Goal: Task Accomplishment & Management: Manage account settings

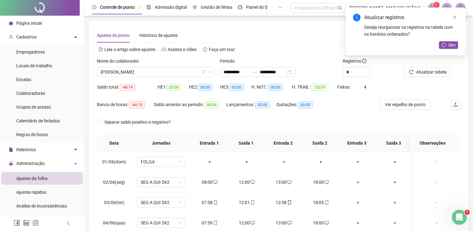
scroll to position [188, 0]
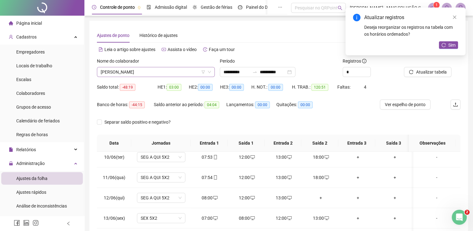
click at [175, 72] on span "[PERSON_NAME]" at bounding box center [156, 71] width 110 height 9
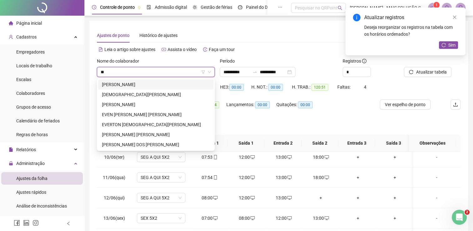
scroll to position [0, 0]
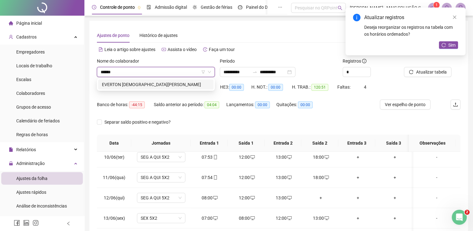
type input "*******"
click at [131, 86] on div "EVERTON [DEMOGRAPHIC_DATA][PERSON_NAME]" at bounding box center [156, 84] width 108 height 7
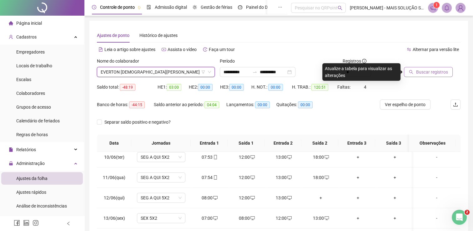
click at [416, 73] on span "Buscar registros" at bounding box center [432, 71] width 32 height 7
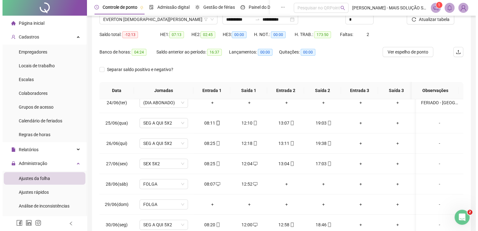
scroll to position [26, 0]
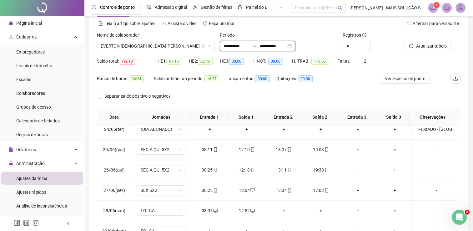
click at [232, 46] on input "**********" at bounding box center [237, 46] width 26 height 7
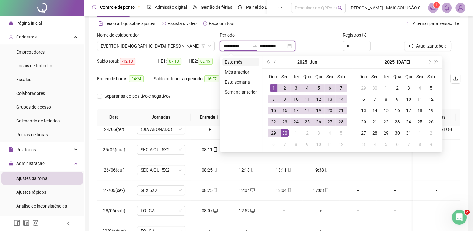
type input "**********"
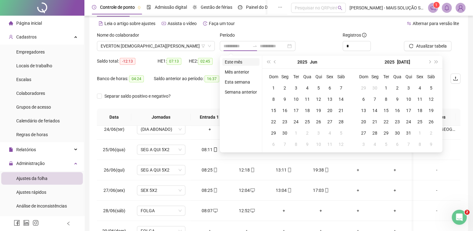
click at [237, 61] on li "Este mês" at bounding box center [240, 62] width 37 height 8
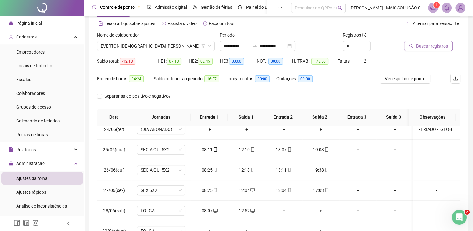
click at [415, 46] on button "Buscar registros" at bounding box center [428, 46] width 49 height 10
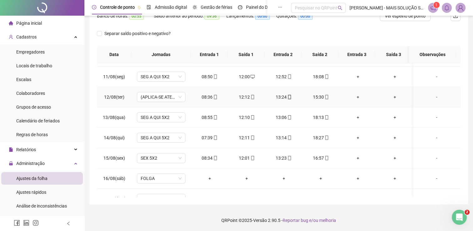
scroll to position [169, 0]
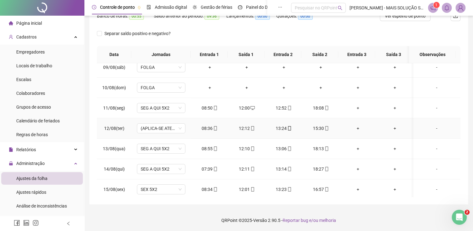
click at [432, 126] on div "-" at bounding box center [436, 128] width 37 height 7
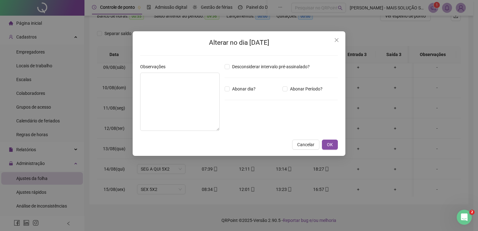
click at [299, 141] on span "Cancelar" at bounding box center [305, 144] width 17 height 7
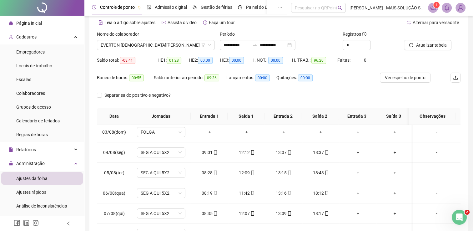
scroll to position [26, 0]
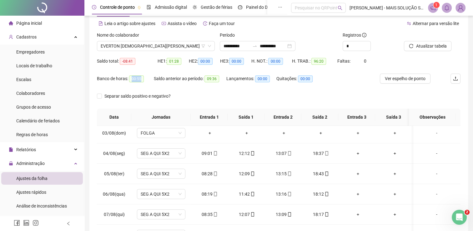
drag, startPoint x: 131, startPoint y: 80, endPoint x: 154, endPoint y: 82, distance: 22.3
click at [154, 82] on div "Banco de horas: 00:55 Saldo anterior ao período: 09:36 Lançamentos: 00:00 Quita…" at bounding box center [233, 82] width 273 height 18
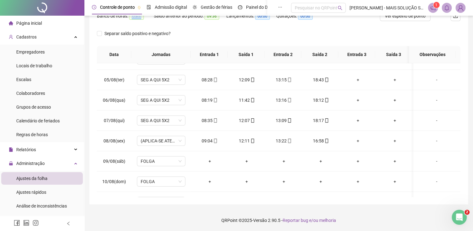
scroll to position [0, 0]
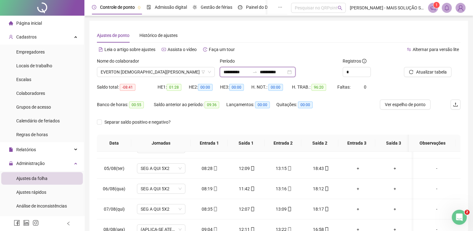
click at [238, 68] on input "**********" at bounding box center [237, 71] width 26 height 7
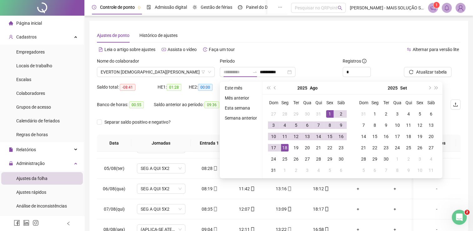
click at [329, 113] on div "1" at bounding box center [330, 114] width 8 height 8
click at [271, 149] on div "17" at bounding box center [274, 148] width 8 height 8
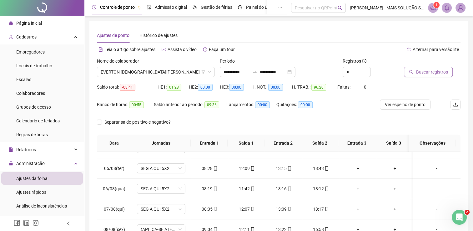
click at [424, 71] on span "Buscar registros" at bounding box center [432, 71] width 32 height 7
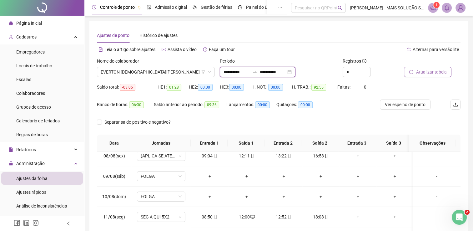
click at [239, 70] on input "**********" at bounding box center [237, 71] width 26 height 7
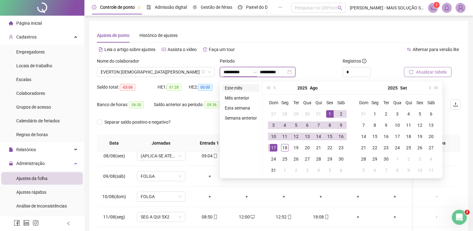
type input "**********"
click at [239, 85] on li "Este mês" at bounding box center [240, 88] width 37 height 8
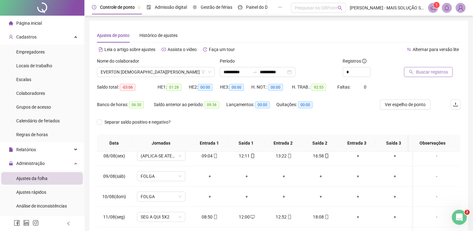
click at [422, 70] on span "Buscar registros" at bounding box center [432, 71] width 32 height 7
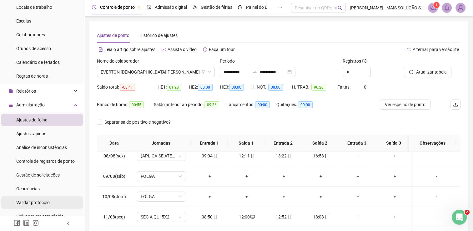
scroll to position [94, 0]
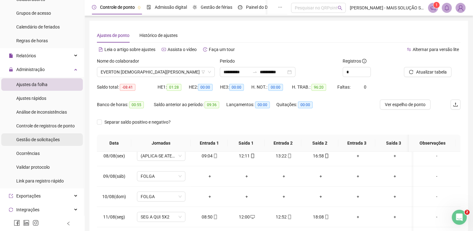
click at [45, 143] on div "Gestão de solicitações" at bounding box center [37, 139] width 43 height 13
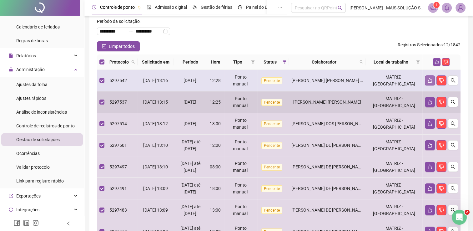
scroll to position [24, 0]
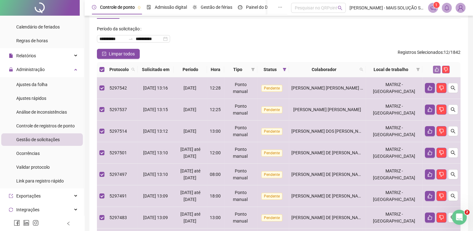
click at [438, 68] on icon "like" at bounding box center [437, 69] width 4 height 4
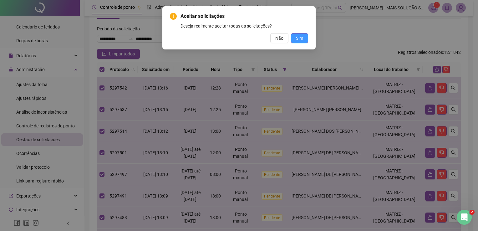
click at [301, 41] on span "Sim" at bounding box center [299, 38] width 7 height 7
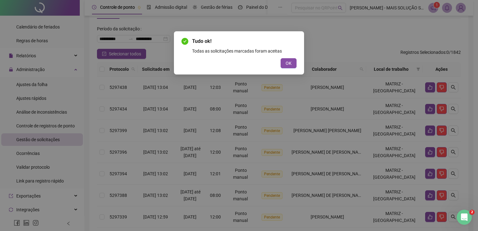
drag, startPoint x: 190, startPoint y: 17, endPoint x: 363, endPoint y: 46, distance: 175.7
click at [368, 45] on div "Tudo ok! Todas as solicitações marcadas foram aceitas OK" at bounding box center [239, 115] width 478 height 231
click at [291, 65] on span "OK" at bounding box center [289, 63] width 6 height 7
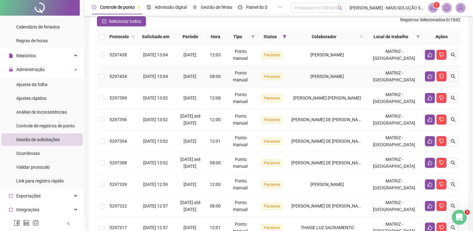
scroll to position [23, 0]
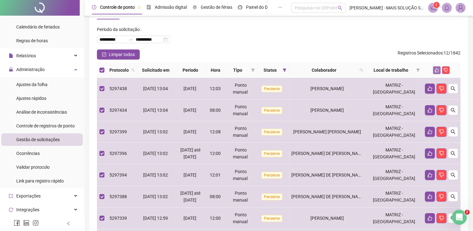
click at [435, 69] on icon "like" at bounding box center [437, 70] width 4 height 4
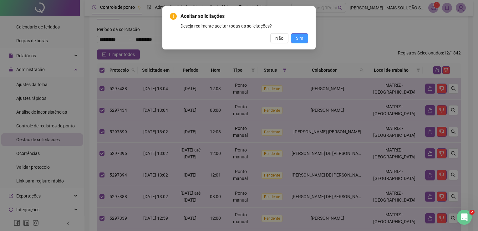
click at [296, 38] on span "Sim" at bounding box center [299, 38] width 7 height 7
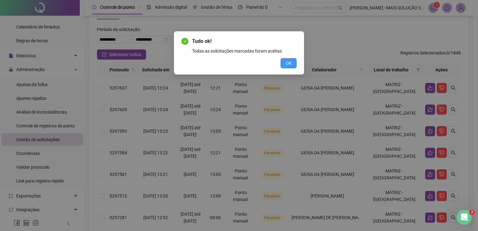
click at [290, 62] on span "OK" at bounding box center [289, 63] width 6 height 7
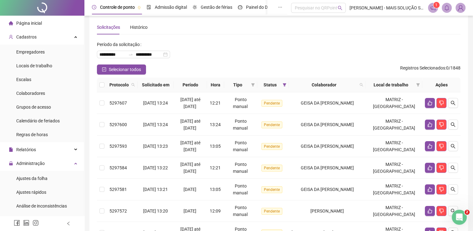
scroll to position [0, 0]
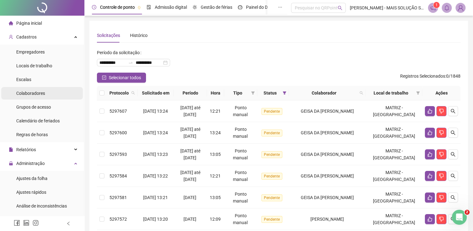
click at [36, 92] on span "Colaboradores" at bounding box center [30, 93] width 29 height 5
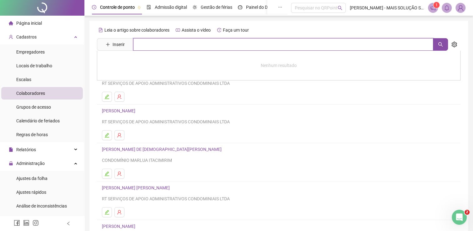
click at [221, 48] on input "text" at bounding box center [283, 44] width 300 height 13
click at [444, 44] on button "button" at bounding box center [440, 44] width 15 height 13
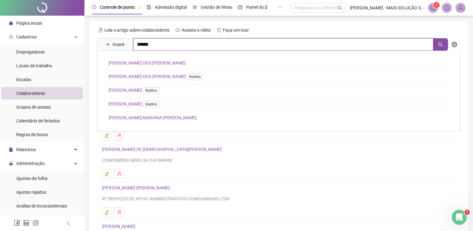
type input "******"
click at [142, 90] on link "[PERSON_NAME] Inativo" at bounding box center [135, 90] width 53 height 5
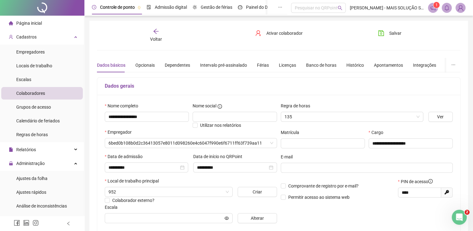
type input "**********"
click at [288, 33] on span "Ativar colaborador" at bounding box center [284, 33] width 36 height 7
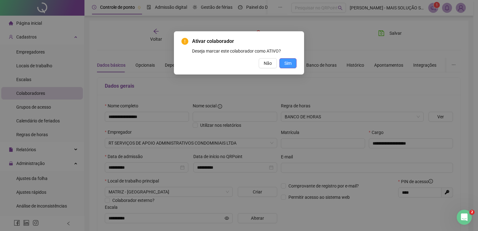
click at [287, 65] on span "Sim" at bounding box center [287, 63] width 7 height 7
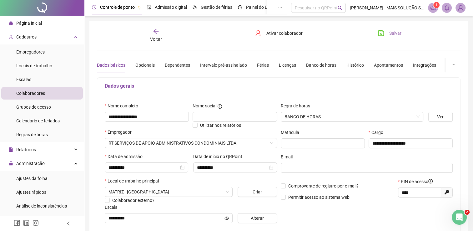
click at [383, 33] on icon "save" at bounding box center [381, 33] width 6 height 6
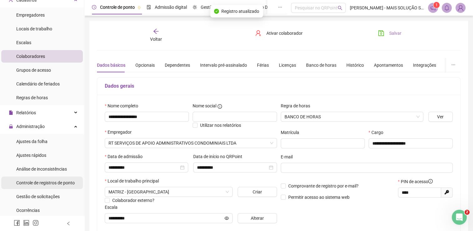
scroll to position [63, 0]
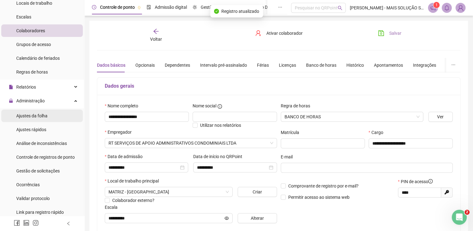
click at [30, 119] on div "Ajustes da folha" at bounding box center [31, 115] width 31 height 13
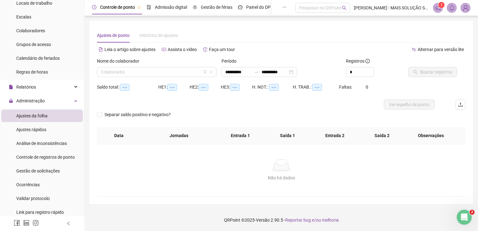
type input "**********"
click at [35, 113] on span "Ajustes da folha" at bounding box center [31, 115] width 31 height 5
click at [43, 170] on span "Gestão de solicitações" at bounding box center [37, 170] width 43 height 5
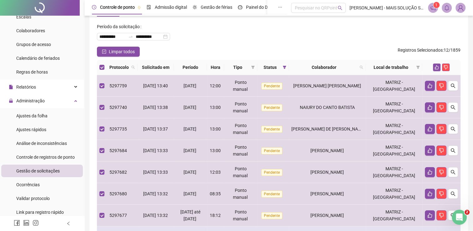
scroll to position [25, 0]
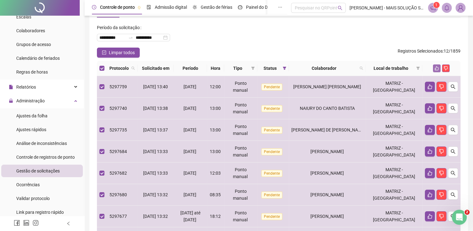
click at [438, 69] on icon "like" at bounding box center [437, 68] width 4 height 4
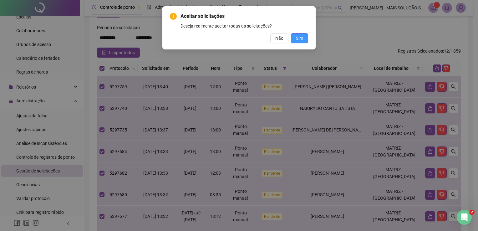
click at [306, 37] on button "Sim" at bounding box center [299, 38] width 17 height 10
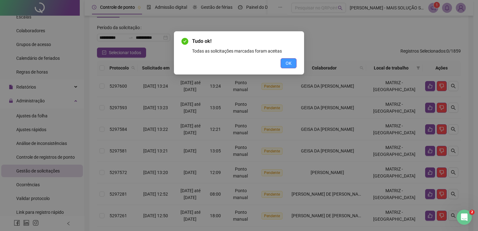
click at [290, 63] on span "OK" at bounding box center [289, 63] width 6 height 7
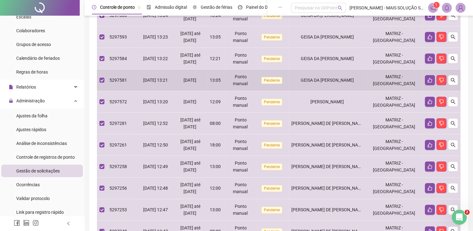
scroll to position [47, 0]
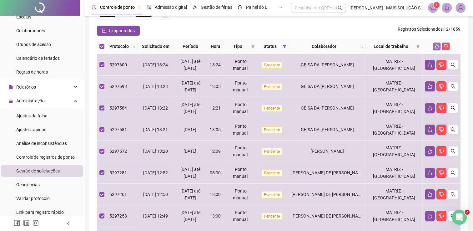
click at [438, 45] on icon "like" at bounding box center [437, 46] width 4 height 4
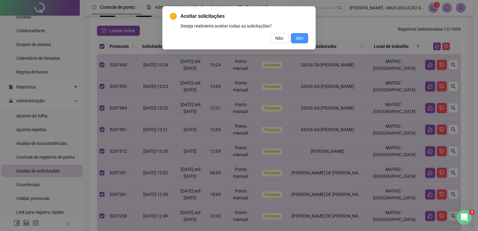
click at [297, 33] on button "Sim" at bounding box center [299, 38] width 17 height 10
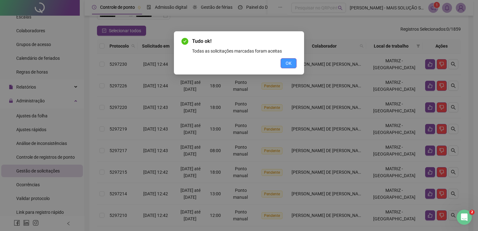
click at [289, 63] on span "OK" at bounding box center [289, 63] width 6 height 7
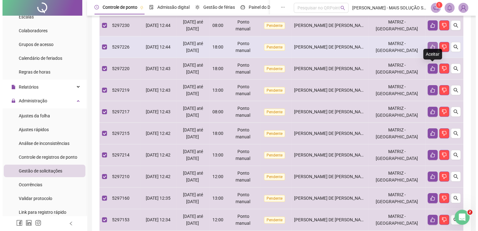
scroll to position [24, 0]
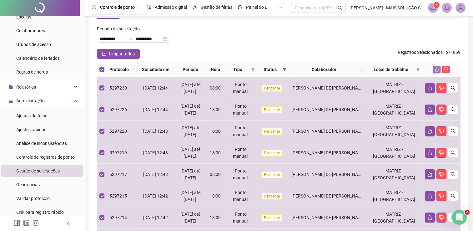
click at [435, 70] on icon "like" at bounding box center [437, 69] width 4 height 4
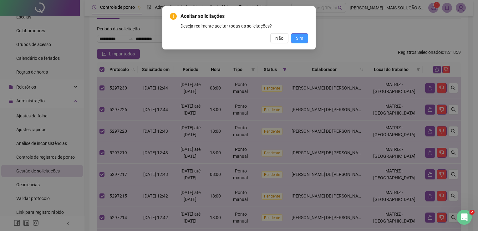
click at [296, 39] on span "Sim" at bounding box center [299, 38] width 7 height 7
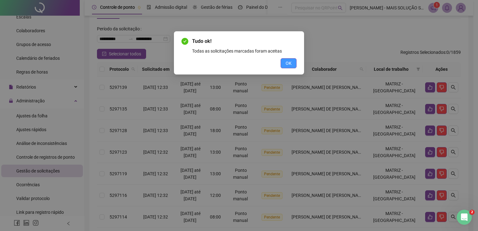
click at [286, 61] on span "OK" at bounding box center [289, 63] width 6 height 7
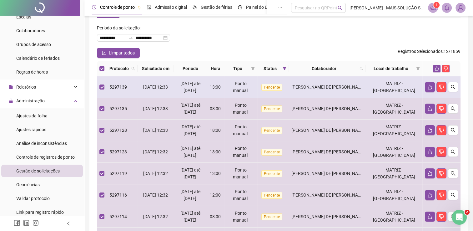
scroll to position [20, 0]
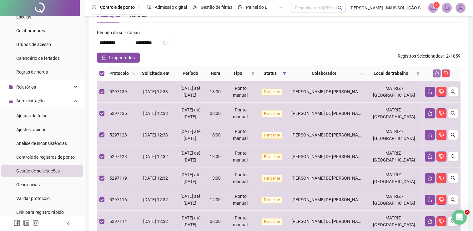
click at [435, 75] on icon "like" at bounding box center [437, 73] width 4 height 4
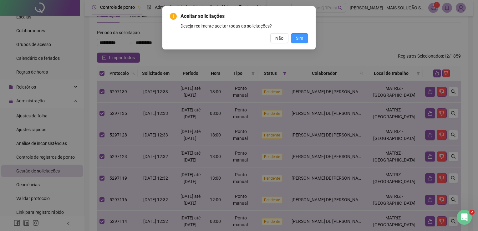
click at [296, 38] on span "Sim" at bounding box center [299, 38] width 7 height 7
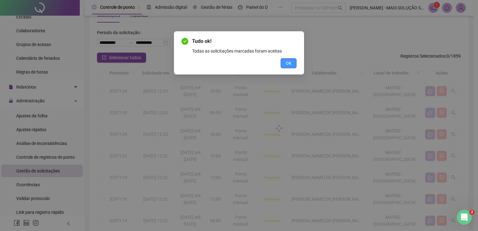
click at [288, 62] on span "OK" at bounding box center [289, 63] width 6 height 7
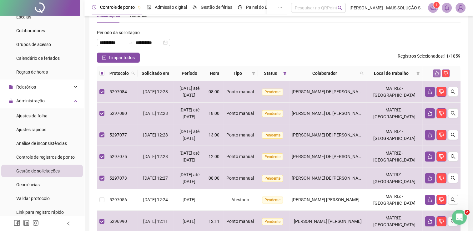
click at [438, 72] on icon "like" at bounding box center [437, 73] width 4 height 4
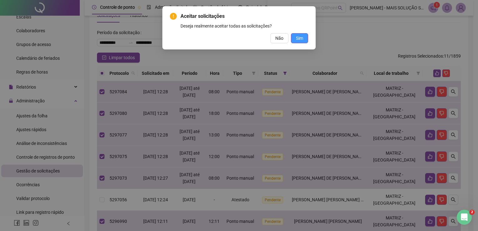
click at [301, 40] on span "Sim" at bounding box center [299, 38] width 7 height 7
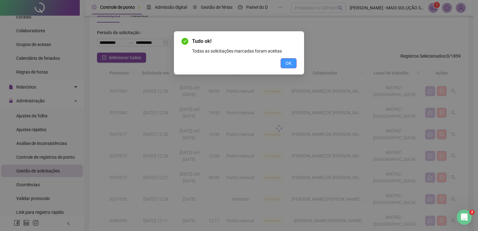
click at [288, 65] on span "OK" at bounding box center [289, 63] width 6 height 7
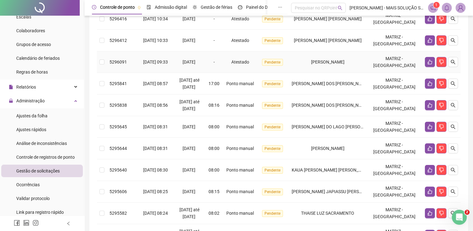
scroll to position [145, 0]
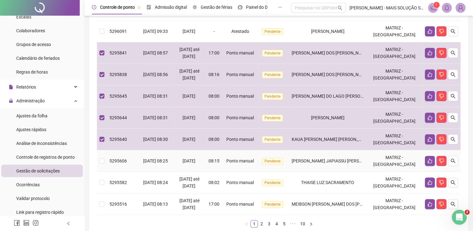
click at [104, 159] on td at bounding box center [102, 161] width 10 height 22
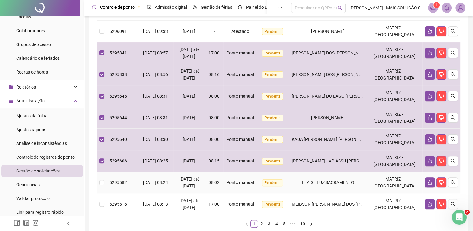
click at [105, 182] on td at bounding box center [102, 183] width 10 height 22
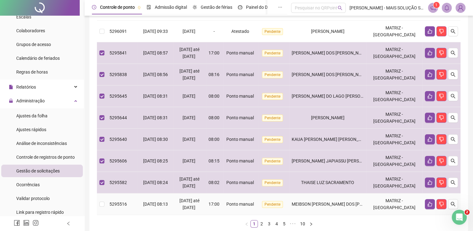
click at [104, 205] on td at bounding box center [102, 204] width 10 height 22
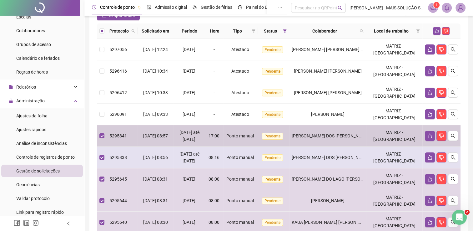
scroll to position [51, 0]
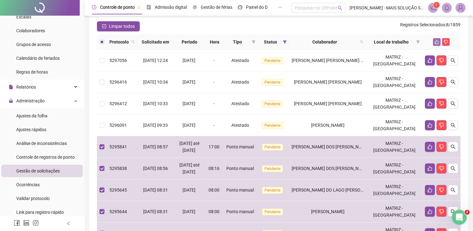
click at [436, 42] on icon "like" at bounding box center [437, 42] width 4 height 4
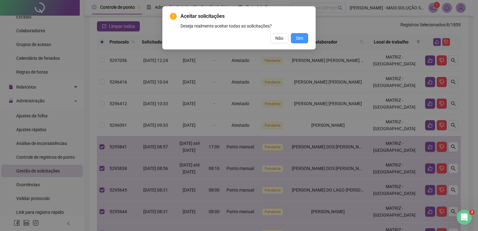
click at [303, 38] on span "Sim" at bounding box center [299, 38] width 7 height 7
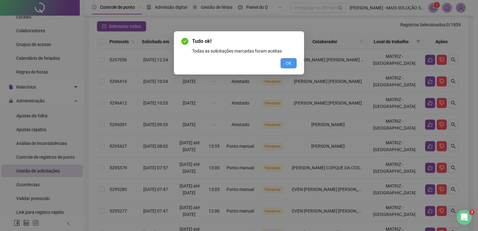
click at [289, 60] on span "OK" at bounding box center [289, 63] width 6 height 7
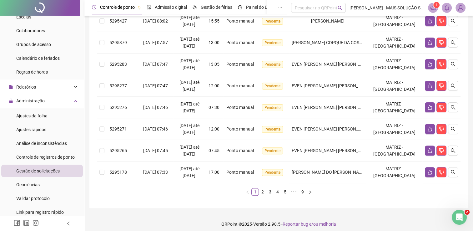
scroll to position [145, 0]
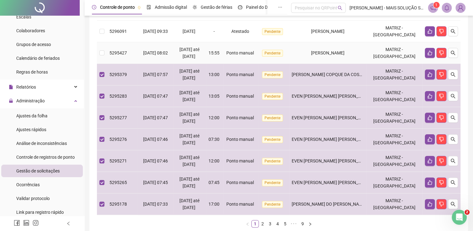
click at [105, 52] on td at bounding box center [102, 53] width 10 height 22
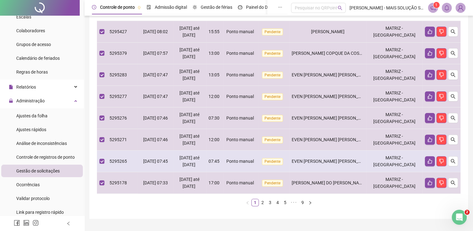
scroll to position [51, 0]
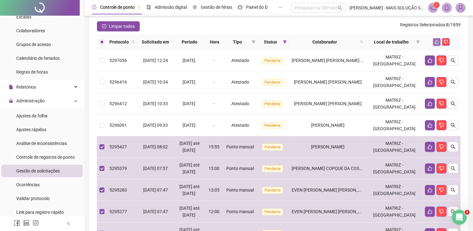
click at [435, 40] on icon "like" at bounding box center [437, 42] width 4 height 4
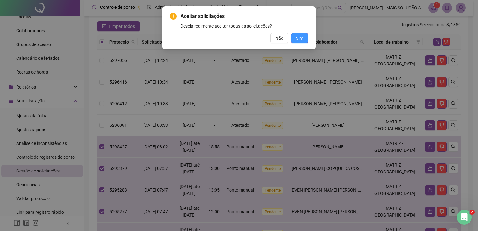
click at [304, 36] on button "Sim" at bounding box center [299, 38] width 17 height 10
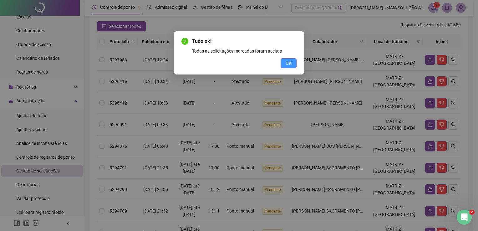
click at [290, 61] on span "OK" at bounding box center [289, 63] width 6 height 7
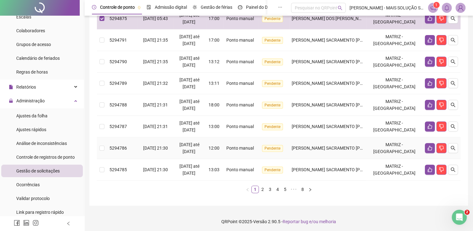
scroll to position [180, 0]
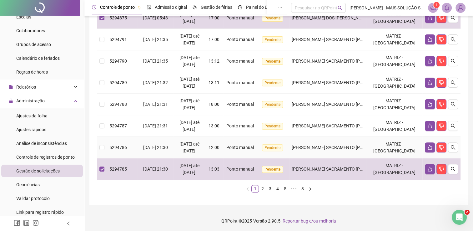
click at [104, 147] on td at bounding box center [102, 148] width 10 height 22
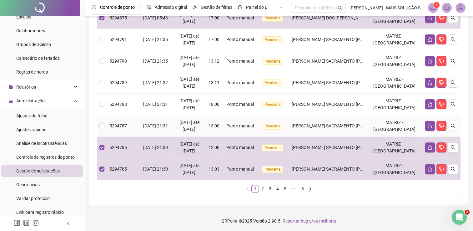
drag, startPoint x: 104, startPoint y: 143, endPoint x: 105, endPoint y: 126, distance: 17.6
click at [105, 126] on td at bounding box center [102, 126] width 10 height 22
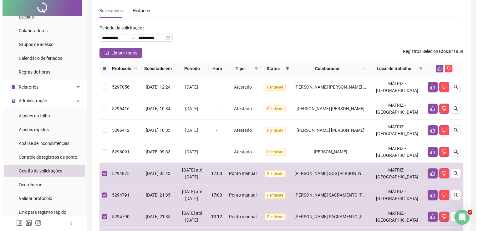
scroll to position [0, 0]
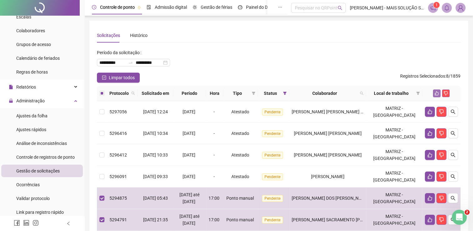
click at [437, 92] on icon "like" at bounding box center [437, 93] width 4 height 4
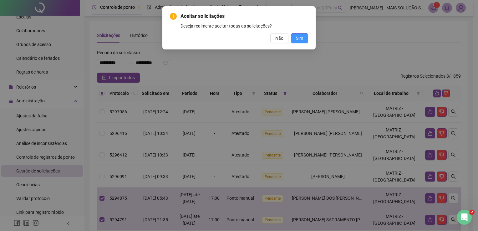
click at [296, 38] on span "Sim" at bounding box center [299, 38] width 7 height 7
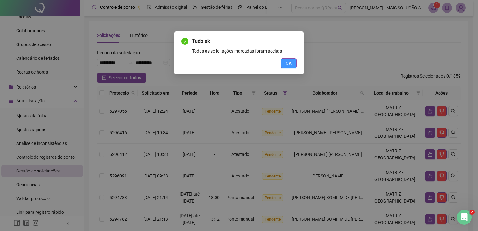
click at [288, 65] on span "OK" at bounding box center [289, 63] width 6 height 7
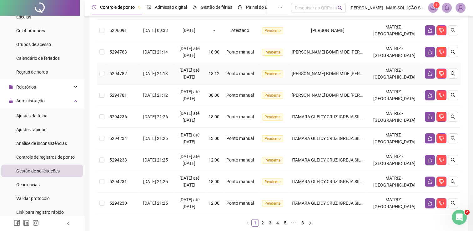
scroll to position [156, 0]
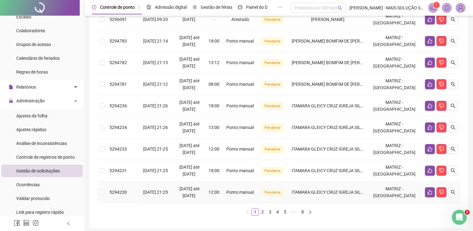
click at [105, 191] on td at bounding box center [102, 192] width 10 height 22
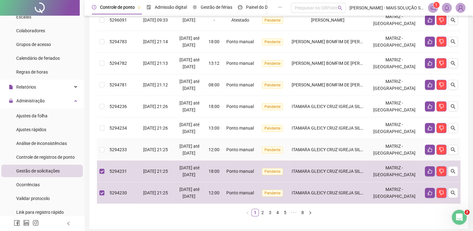
drag, startPoint x: 105, startPoint y: 149, endPoint x: 104, endPoint y: 132, distance: 16.9
click at [105, 147] on td at bounding box center [102, 150] width 10 height 22
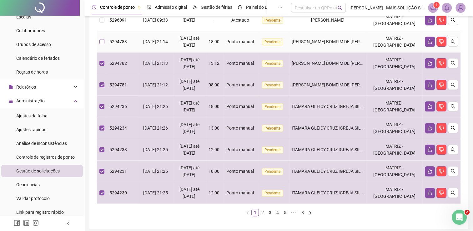
click at [104, 44] on label at bounding box center [101, 41] width 5 height 7
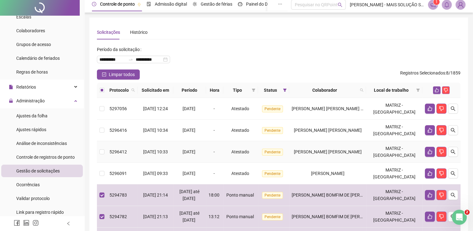
scroll to position [0, 0]
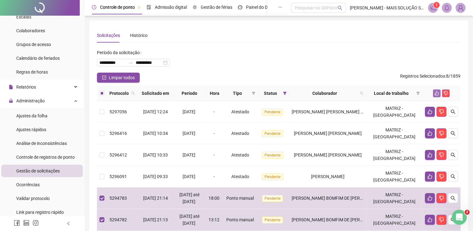
click at [436, 93] on icon "like" at bounding box center [437, 93] width 4 height 4
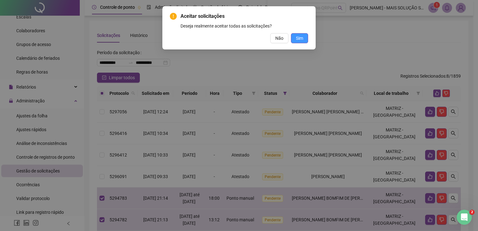
click at [301, 35] on span "Sim" at bounding box center [299, 38] width 7 height 7
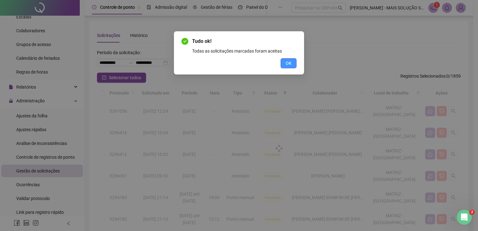
click at [289, 62] on span "OK" at bounding box center [289, 63] width 6 height 7
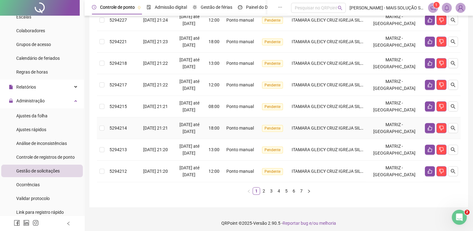
scroll to position [180, 0]
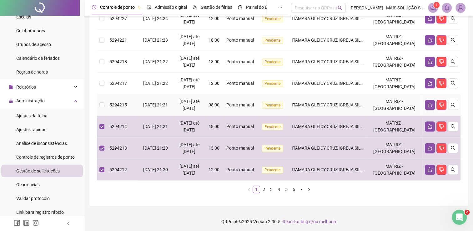
click at [99, 105] on td at bounding box center [102, 105] width 10 height 22
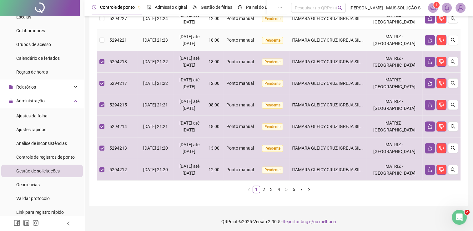
click at [100, 33] on td at bounding box center [102, 40] width 10 height 22
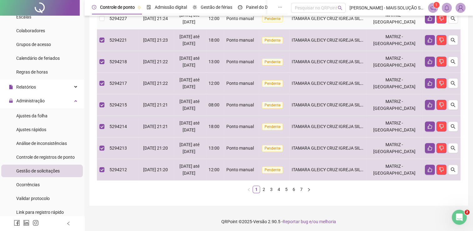
click at [101, 22] on td at bounding box center [102, 19] width 10 height 22
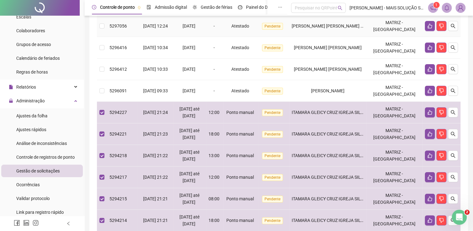
scroll to position [23, 0]
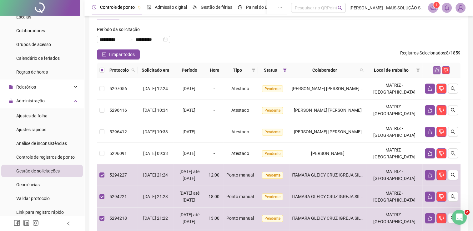
click at [437, 68] on icon "like" at bounding box center [437, 70] width 4 height 4
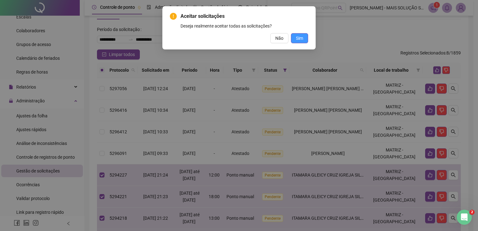
click at [303, 36] on button "Sim" at bounding box center [299, 38] width 17 height 10
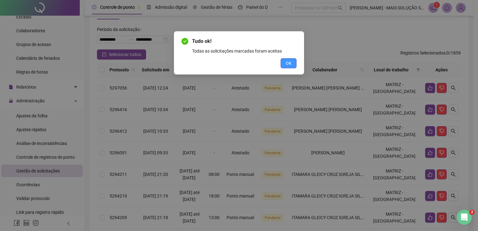
click at [286, 62] on span "OK" at bounding box center [289, 63] width 6 height 7
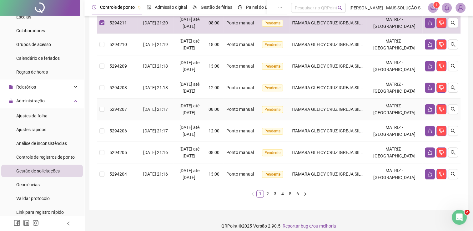
scroll to position [180, 0]
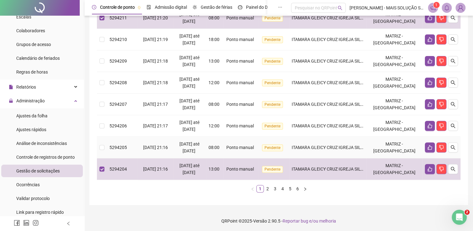
click at [103, 144] on label at bounding box center [101, 147] width 5 height 7
click at [105, 119] on td at bounding box center [102, 126] width 10 height 22
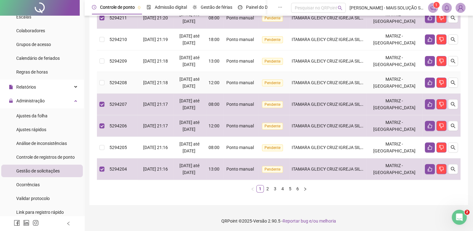
drag, startPoint x: 105, startPoint y: 78, endPoint x: 105, endPoint y: 73, distance: 5.0
click at [105, 78] on td at bounding box center [102, 83] width 10 height 22
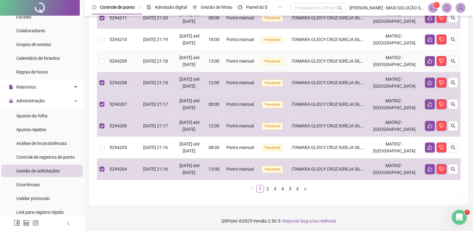
drag, startPoint x: 102, startPoint y: 57, endPoint x: 101, endPoint y: 48, distance: 8.8
click at [102, 56] on td at bounding box center [102, 61] width 10 height 22
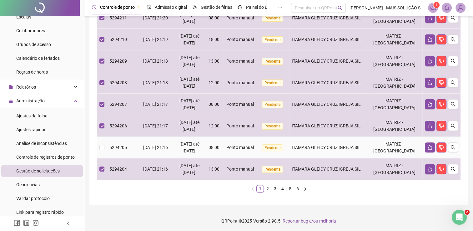
click at [107, 145] on td "5294205" at bounding box center [122, 148] width 31 height 22
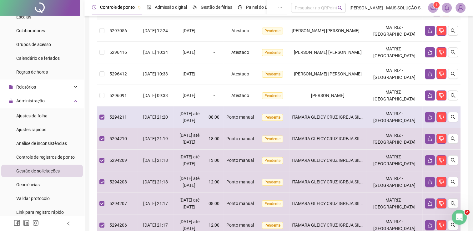
scroll to position [55, 0]
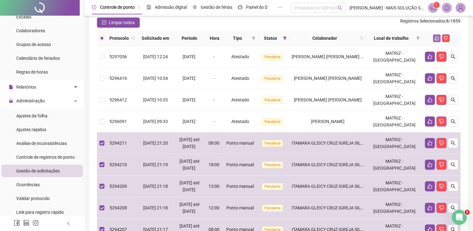
click at [437, 38] on icon "like" at bounding box center [437, 38] width 4 height 4
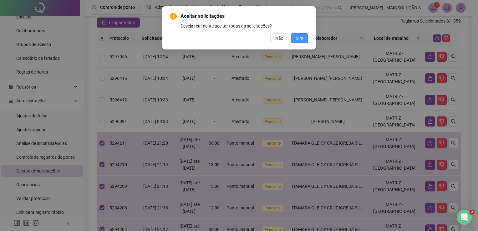
click at [302, 39] on span "Sim" at bounding box center [299, 38] width 7 height 7
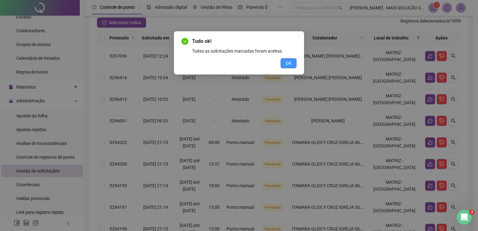
click at [295, 62] on button "OK" at bounding box center [289, 63] width 16 height 10
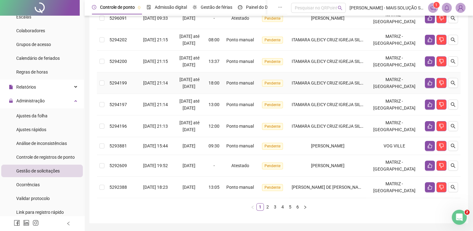
scroll to position [180, 0]
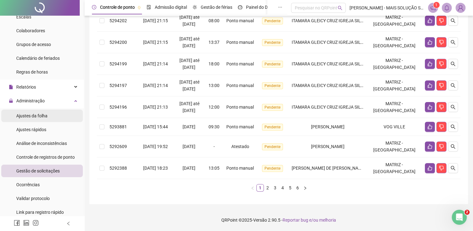
click at [49, 112] on li "Ajustes da folha" at bounding box center [42, 115] width 82 height 13
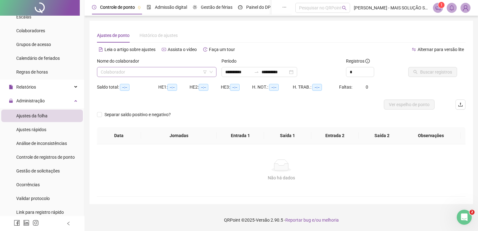
click at [168, 73] on input "search" at bounding box center [154, 71] width 106 height 9
type input "**********"
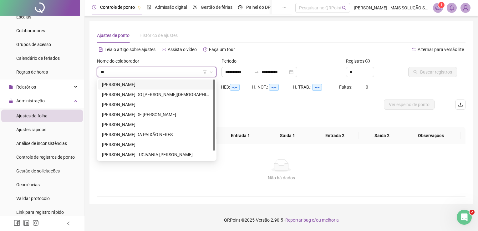
type input "*"
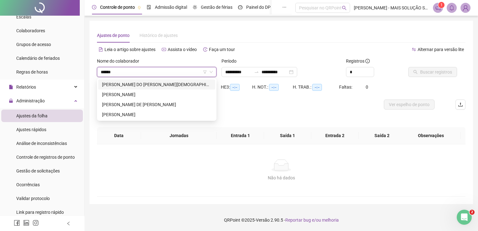
type input "*******"
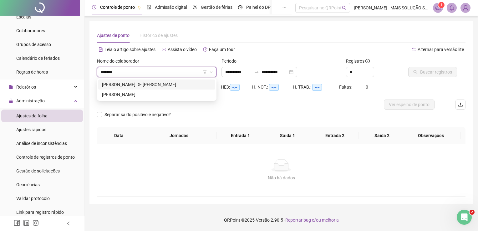
click at [173, 82] on div "[PERSON_NAME] DE [PERSON_NAME]" at bounding box center [156, 84] width 109 height 7
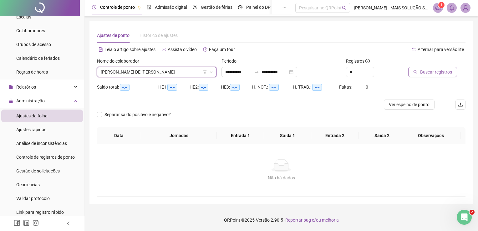
click at [439, 74] on span "Buscar registros" at bounding box center [436, 71] width 32 height 7
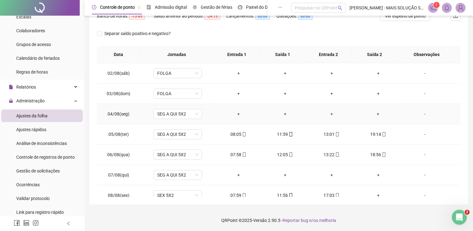
scroll to position [31, 0]
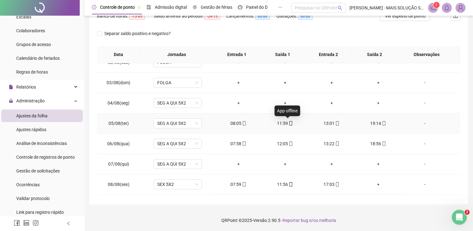
click at [290, 123] on icon "mobile" at bounding box center [291, 123] width 3 height 4
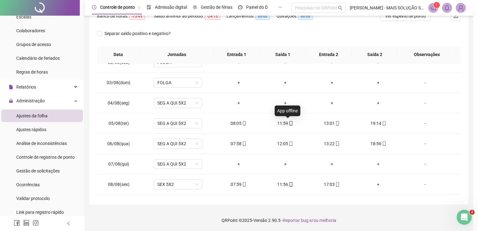
type input "**********"
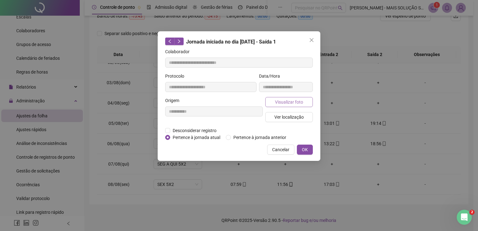
click at [291, 102] on span "Visualizar foto" at bounding box center [289, 102] width 28 height 7
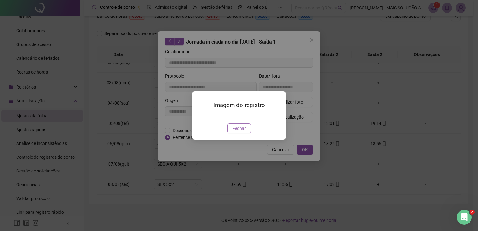
click at [239, 132] on span "Fechar" at bounding box center [238, 128] width 13 height 7
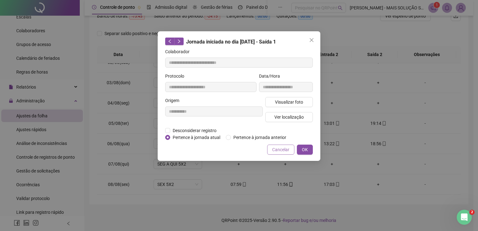
click at [277, 148] on span "Cancelar" at bounding box center [280, 149] width 17 height 7
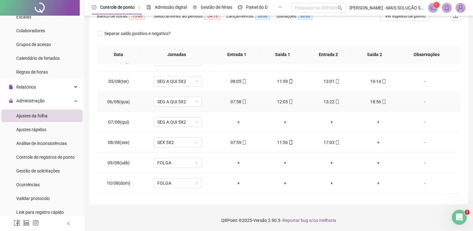
scroll to position [125, 0]
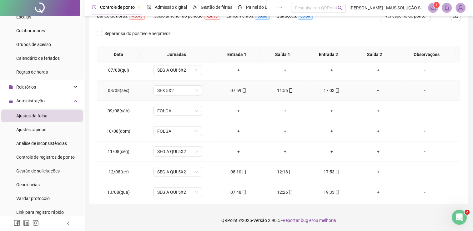
click at [376, 86] on td "+" at bounding box center [378, 90] width 47 height 20
click at [377, 89] on div "+" at bounding box center [378, 90] width 37 height 7
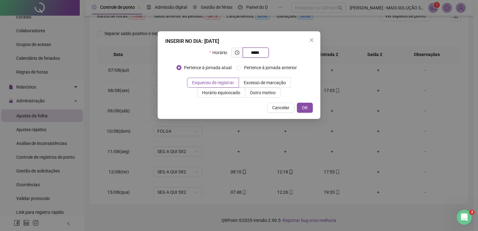
type input "*****"
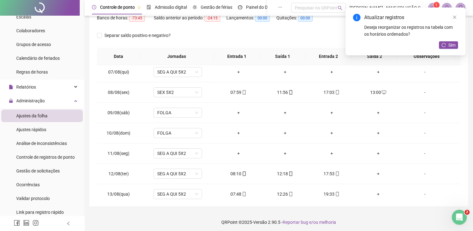
scroll to position [0, 0]
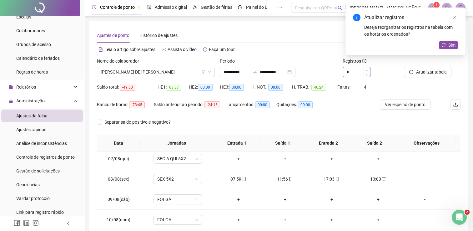
click at [367, 71] on div at bounding box center [367, 71] width 7 height 9
click at [364, 69] on span "Increase Value" at bounding box center [367, 70] width 7 height 6
type input "*"
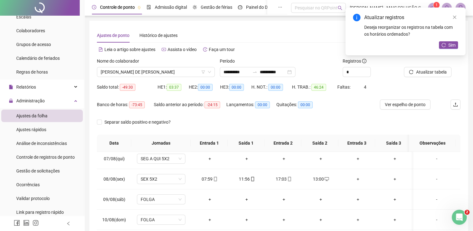
click at [391, 74] on div "*" at bounding box center [371, 72] width 57 height 10
click at [228, 119] on div "Separar saldo positivo e negativo?" at bounding box center [279, 126] width 364 height 18
click at [442, 46] on icon "reload" at bounding box center [444, 45] width 4 height 4
